Goal: Information Seeking & Learning: Learn about a topic

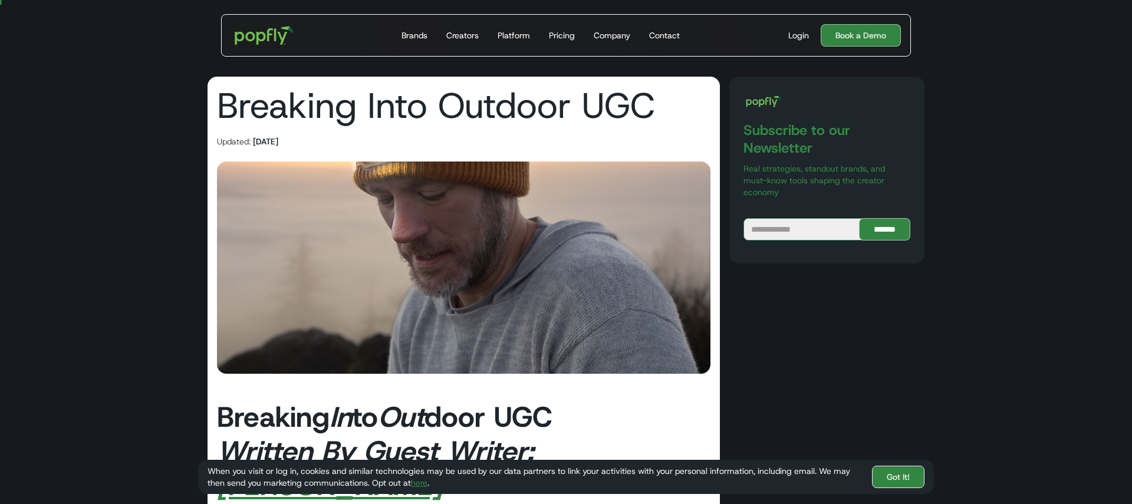
click at [889, 484] on link "Got It!" at bounding box center [898, 477] width 52 height 22
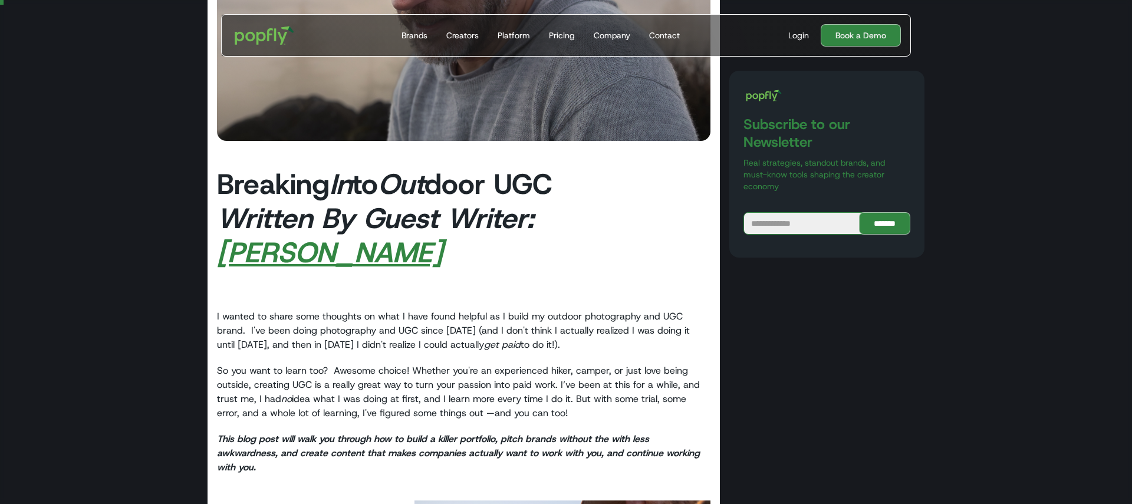
scroll to position [239, 0]
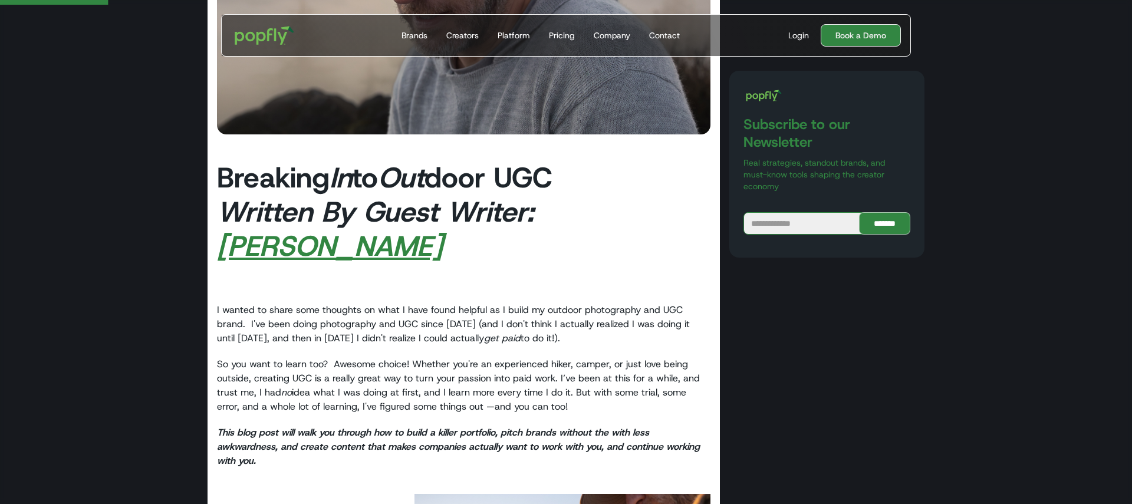
click at [880, 35] on link "Book a Demo" at bounding box center [861, 35] width 80 height 22
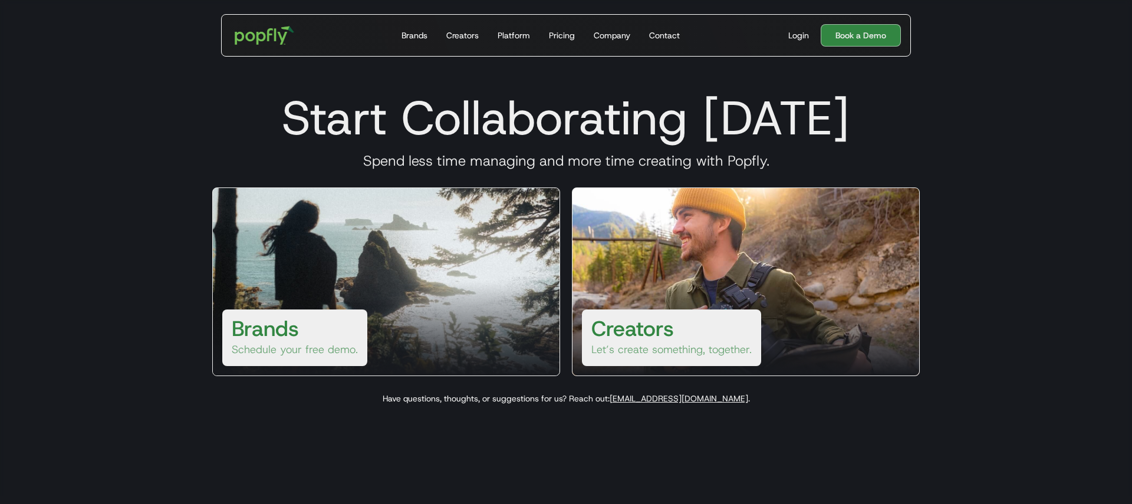
click at [711, 331] on div "Creators Let’s create something, together." at bounding box center [671, 338] width 179 height 57
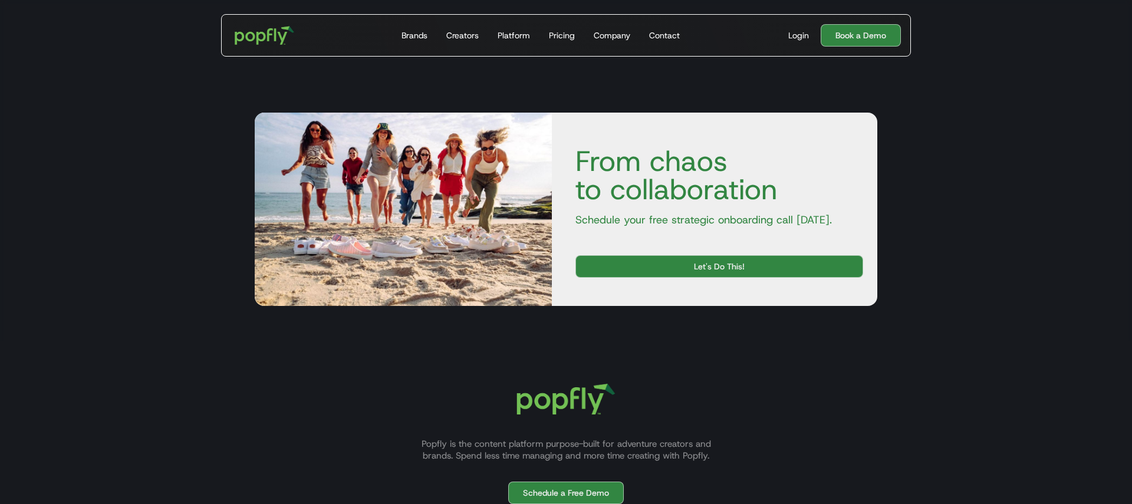
scroll to position [3709, 0]
